Goal: Transaction & Acquisition: Subscribe to service/newsletter

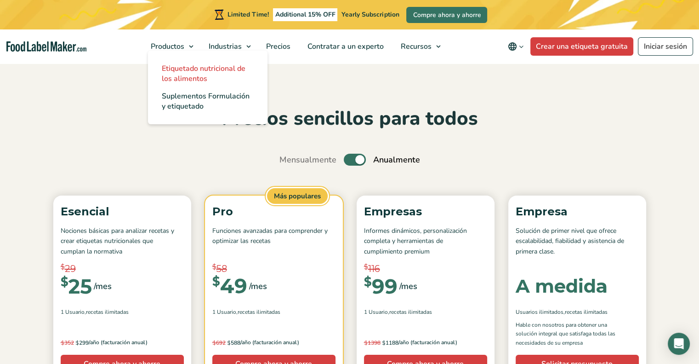
click at [178, 74] on span "Etiquetado nutricional de los alimentos" at bounding box center [204, 73] width 84 height 20
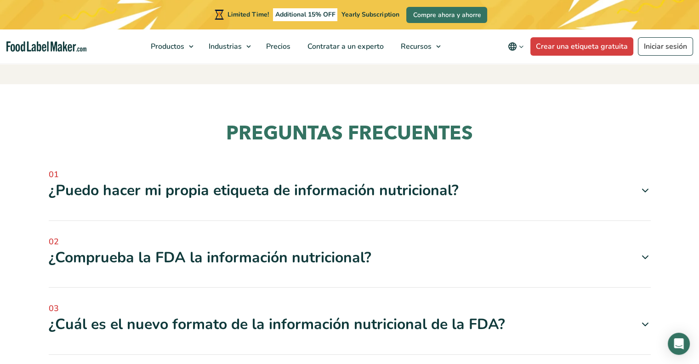
scroll to position [2666, 0]
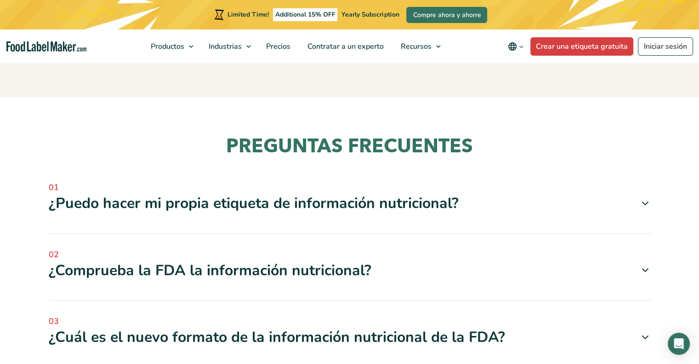
click at [313, 194] on div "¿Puedo hacer mi propia etiqueta de información nutricional?" at bounding box center [350, 203] width 602 height 19
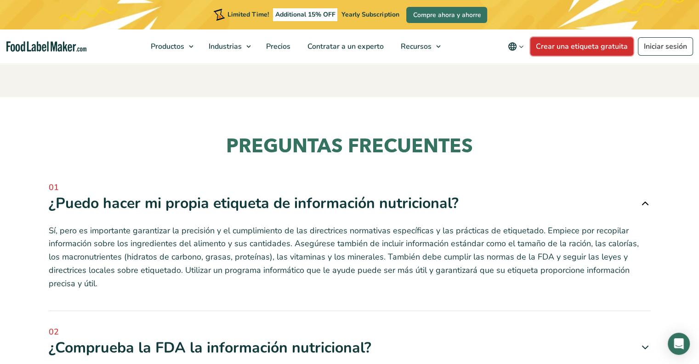
click at [576, 55] on link "Crear una etiqueta gratuita" at bounding box center [581, 46] width 103 height 18
